Goal: Task Accomplishment & Management: Manage account settings

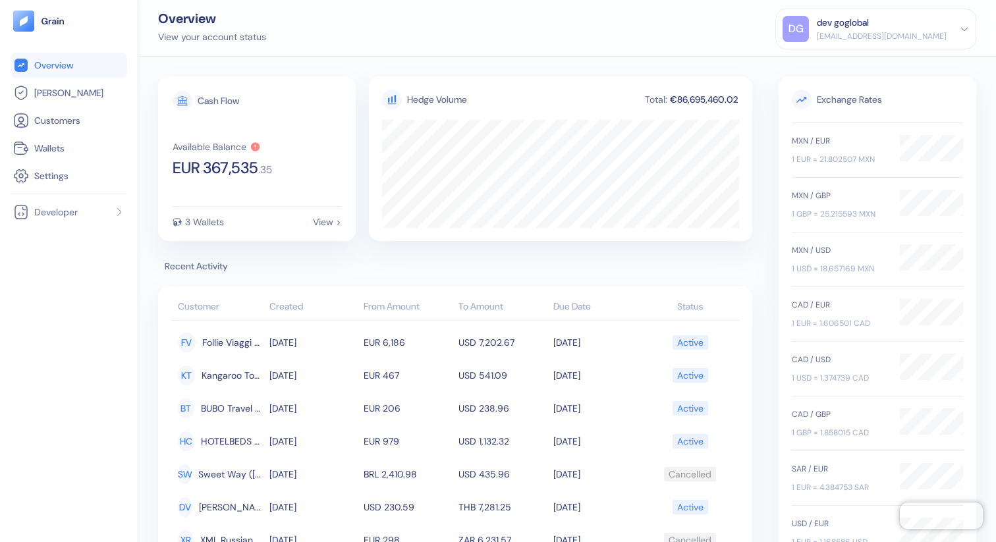
click at [962, 20] on div "DG dev goglobal [EMAIL_ADDRESS][DOMAIN_NAME]" at bounding box center [875, 29] width 186 height 26
click at [926, 62] on div "Sign Out" at bounding box center [875, 62] width 186 height 22
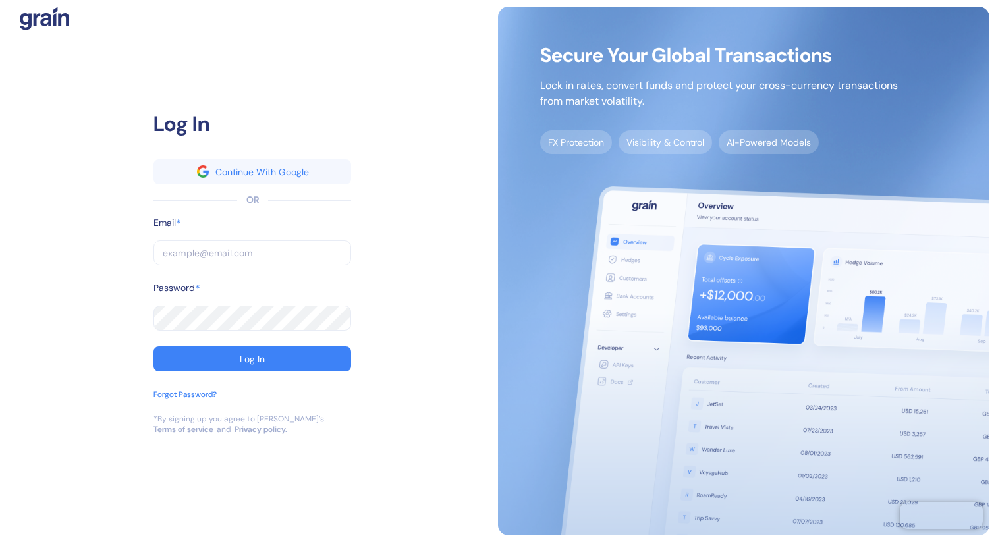
type input "[PERSON_NAME][EMAIL_ADDRESS][DOMAIN_NAME]"
click at [328, 252] on body "Pingdom Check: App Online Log In Continue With Google OR Email * [PERSON_NAME][…" at bounding box center [498, 271] width 996 height 542
type input "צ"
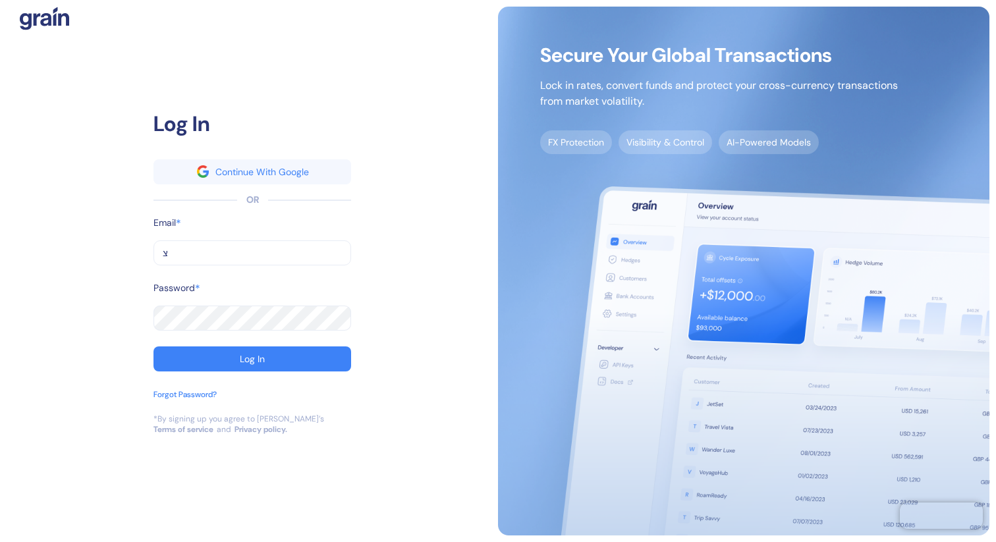
type input "צן"
type input "צ"
type input "m"
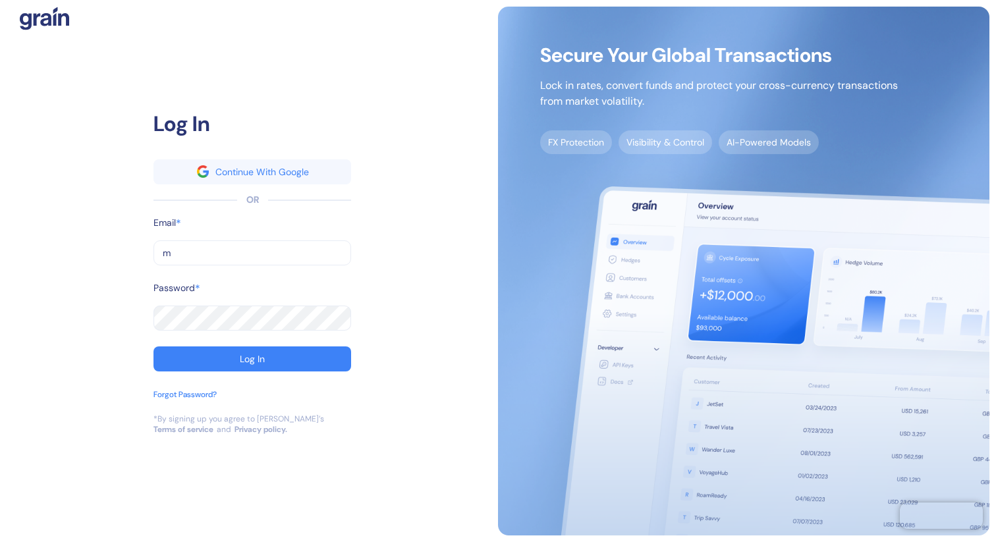
type input "m"
type input "mi"
type input "m"
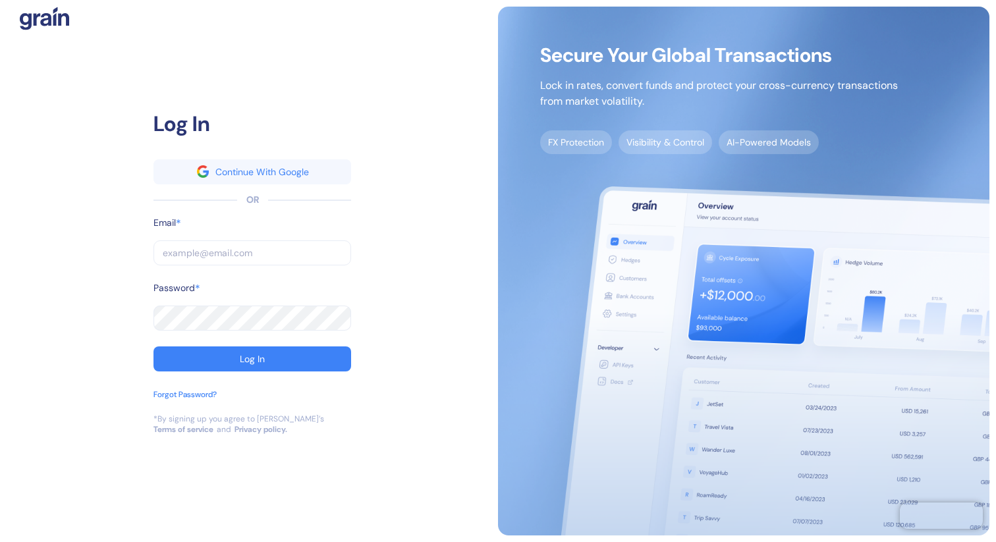
type input "[EMAIL_ADDRESS][DOMAIN_NAME]"
